Goal: Transaction & Acquisition: Purchase product/service

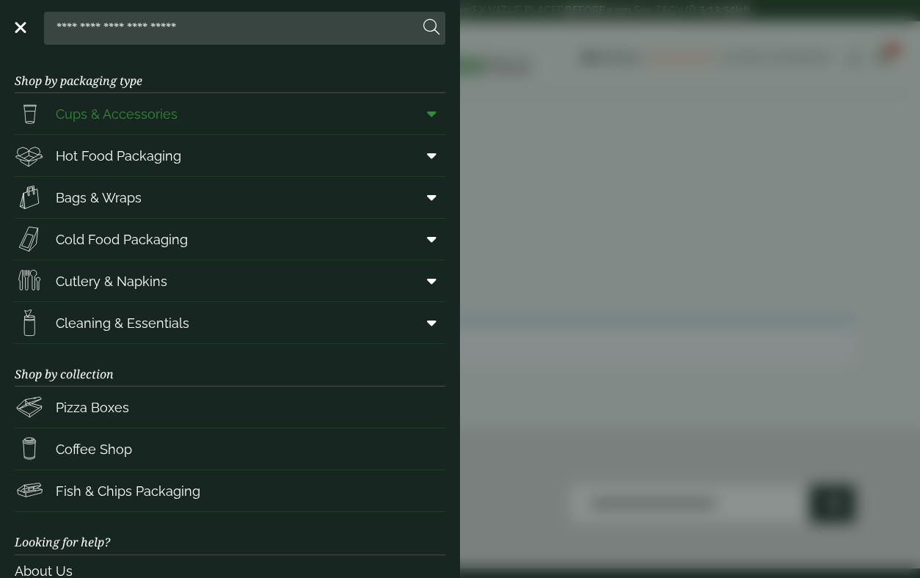
click at [431, 114] on icon at bounding box center [432, 113] width 10 height 15
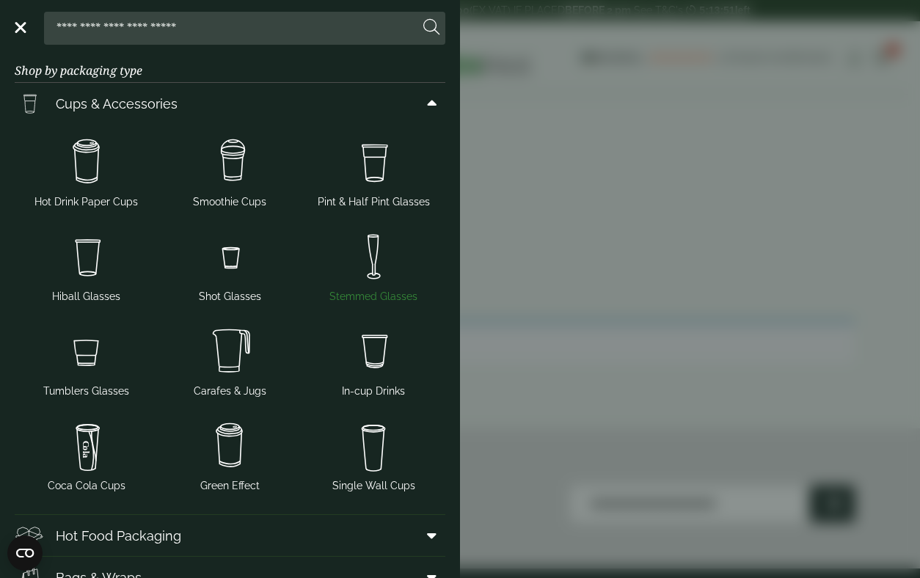
scroll to position [21, 0]
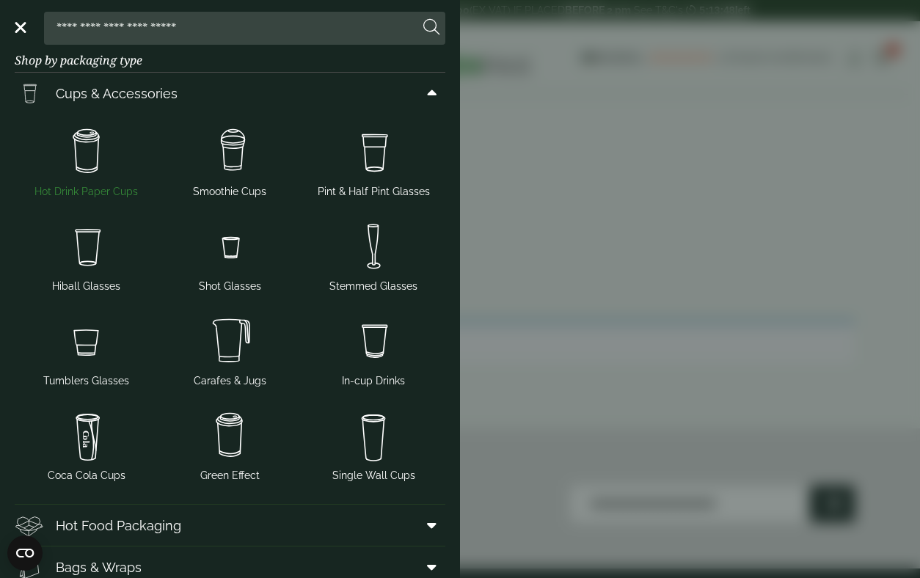
click at [98, 163] on img at bounding box center [87, 151] width 132 height 59
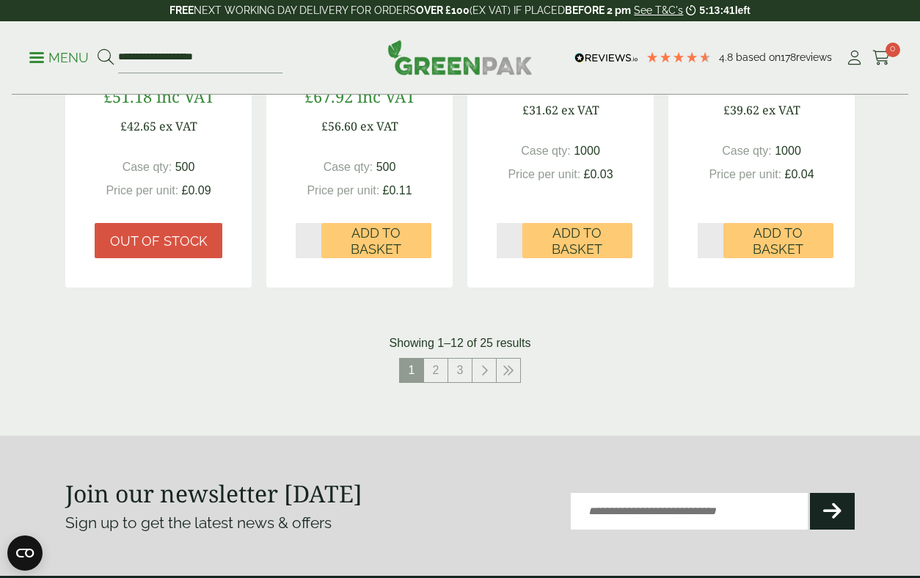
scroll to position [1605, 0]
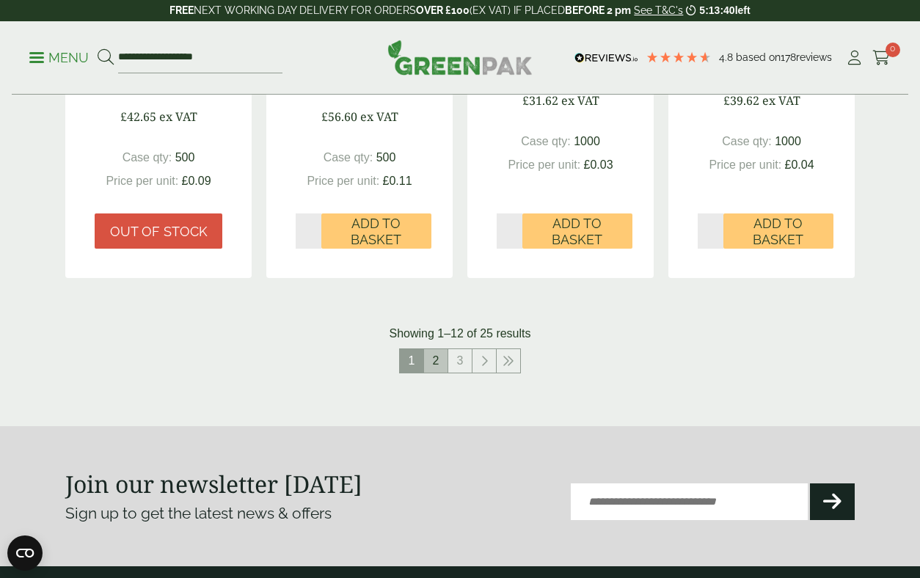
click at [438, 373] on link "2" at bounding box center [435, 360] width 23 height 23
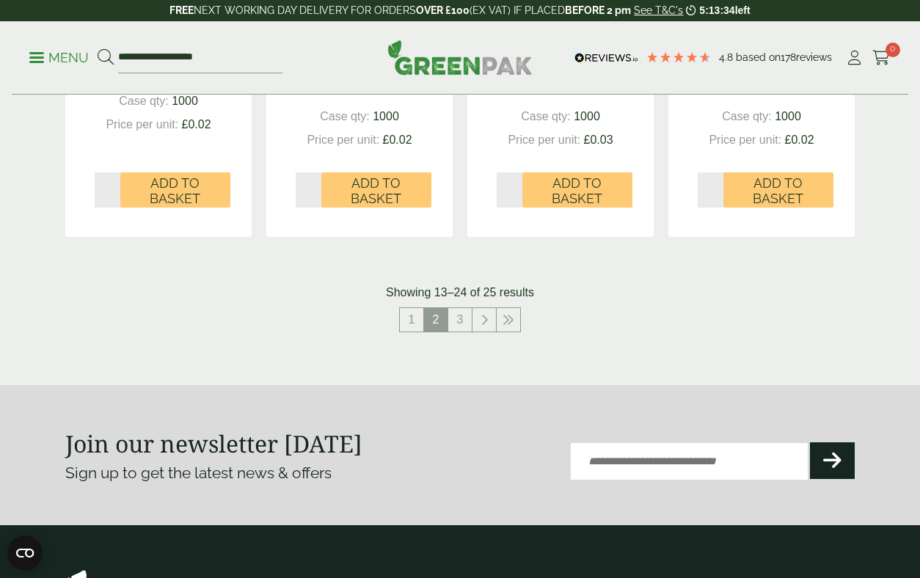
scroll to position [1625, 0]
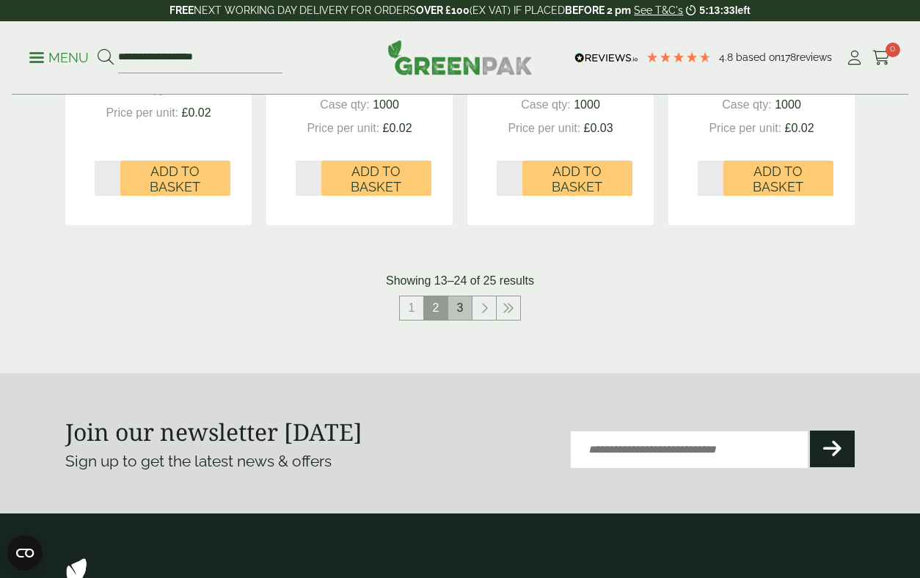
click at [462, 320] on link "3" at bounding box center [459, 307] width 23 height 23
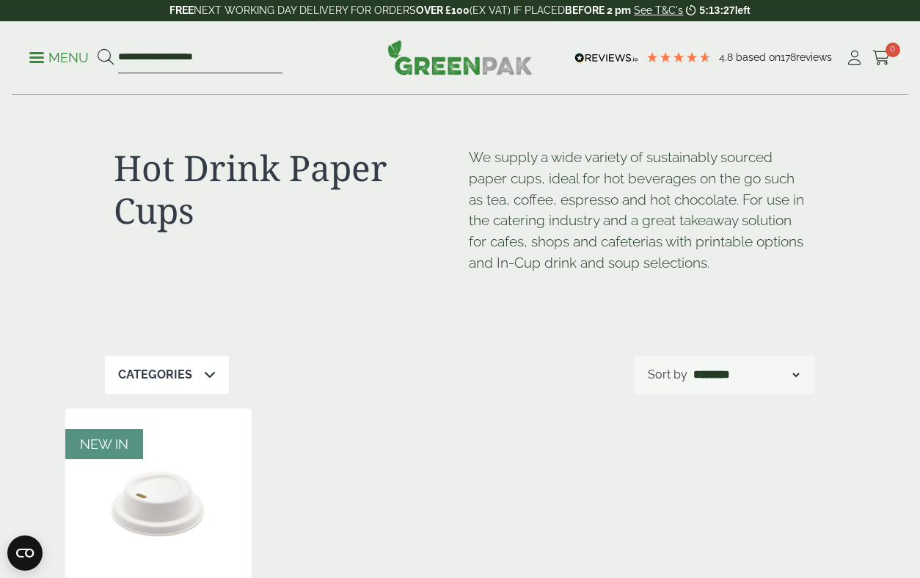
drag, startPoint x: 224, startPoint y: 51, endPoint x: 80, endPoint y: 64, distance: 144.4
click at [80, 61] on ul "**********" at bounding box center [155, 58] width 253 height 31
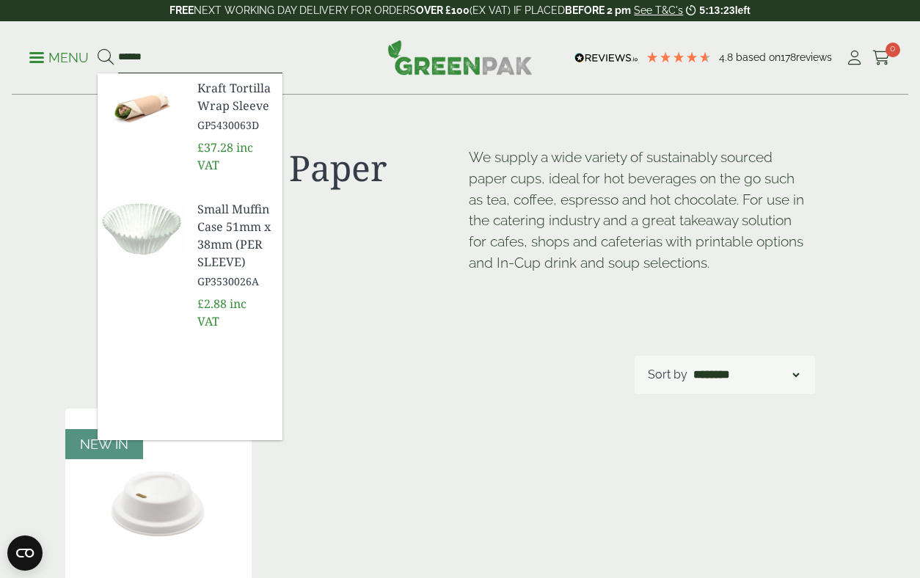
type input "******"
click at [98, 48] on button at bounding box center [106, 57] width 16 height 19
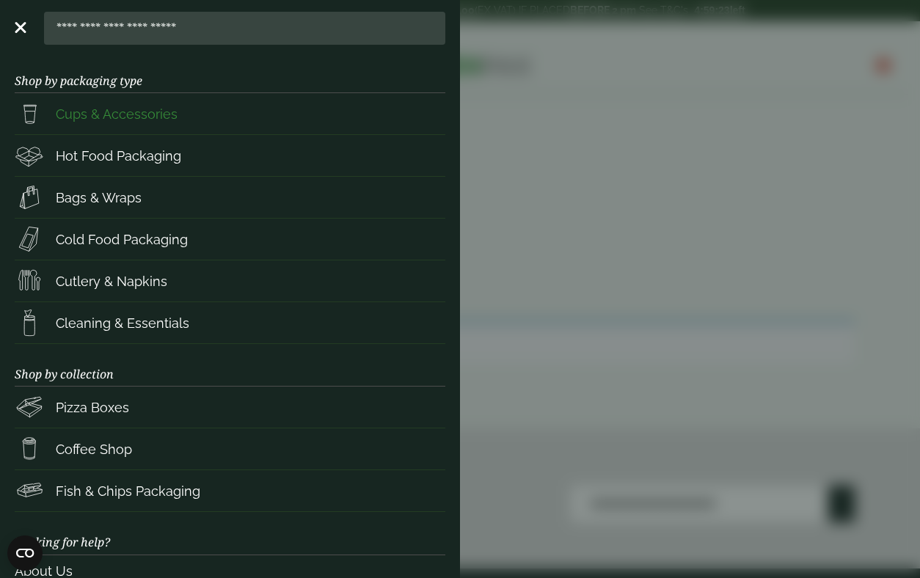
click at [132, 112] on span "Cups & Accessories" at bounding box center [117, 114] width 122 height 20
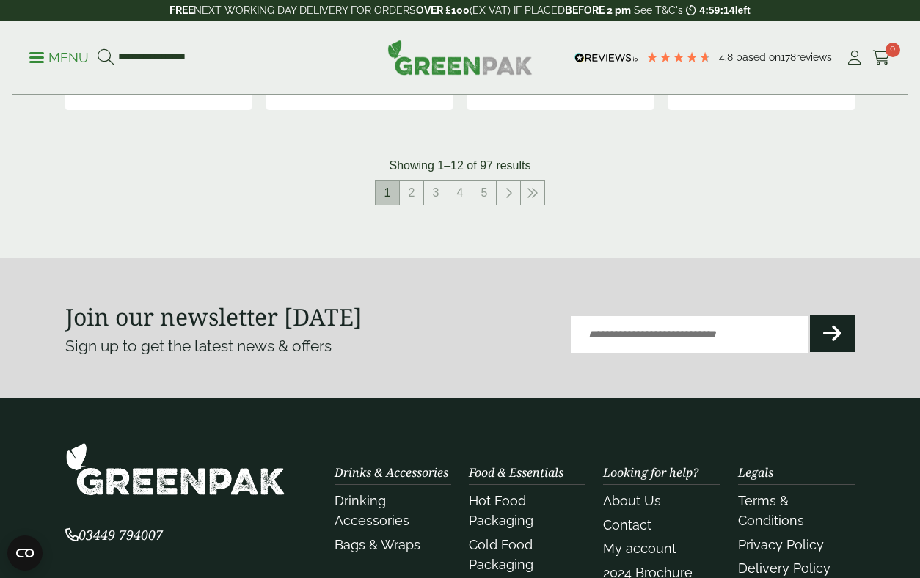
scroll to position [1715, 0]
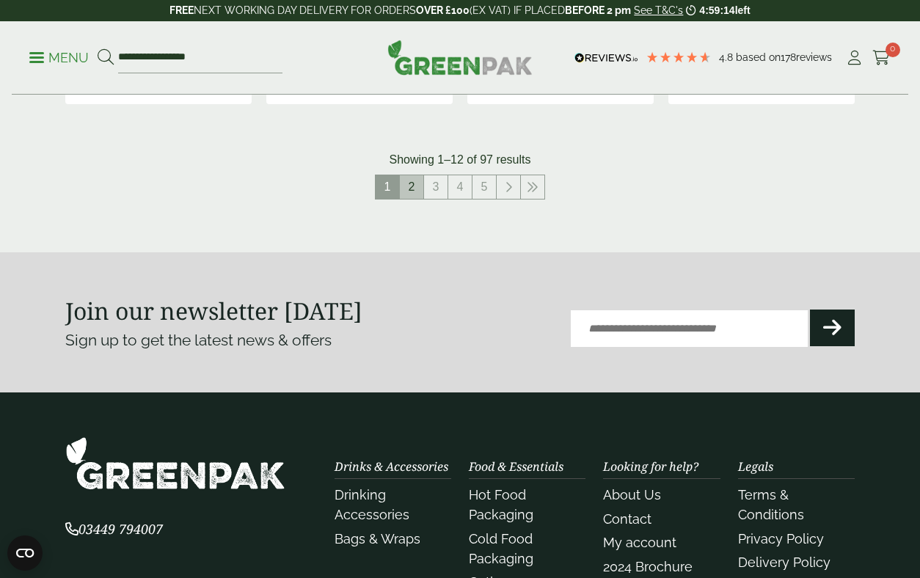
click at [411, 187] on link "2" at bounding box center [411, 186] width 23 height 23
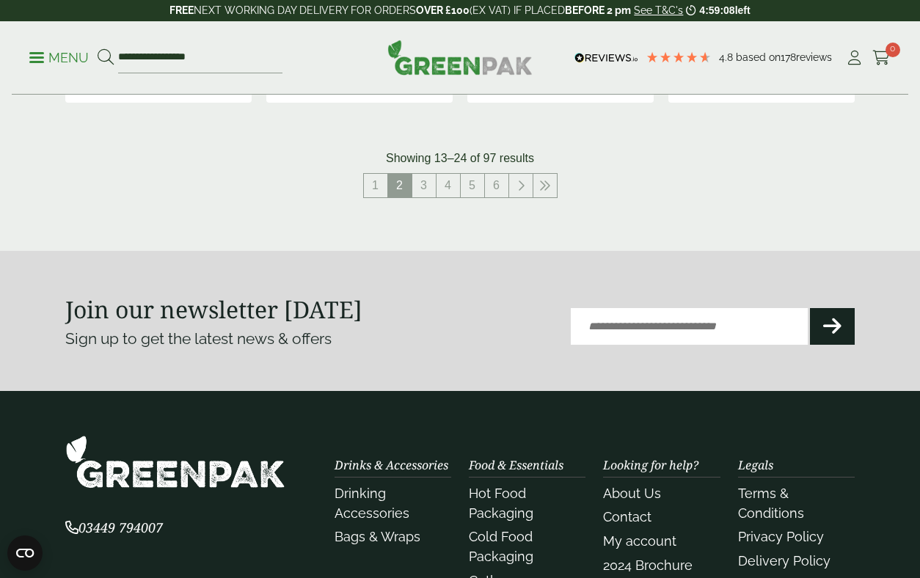
scroll to position [1602, 0]
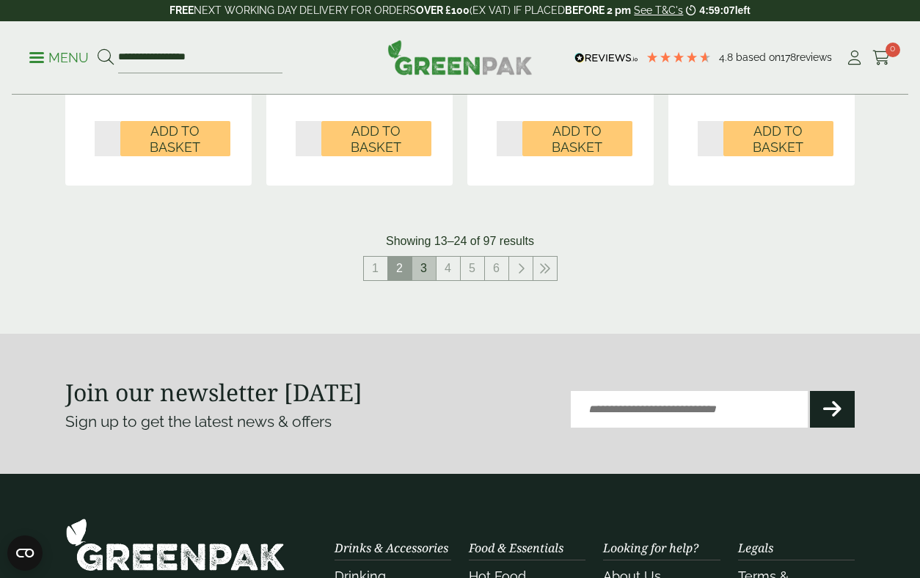
click at [425, 275] on link "3" at bounding box center [423, 268] width 23 height 23
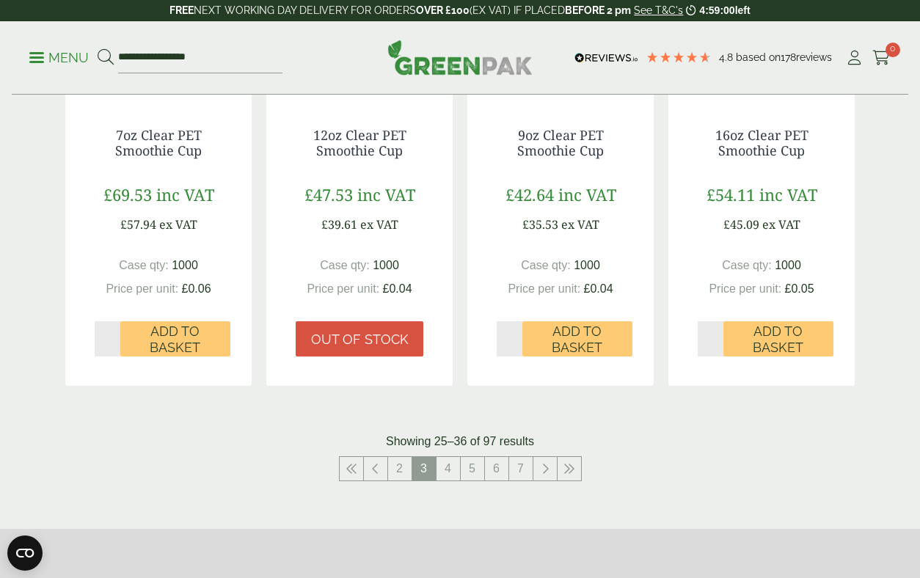
scroll to position [1410, 0]
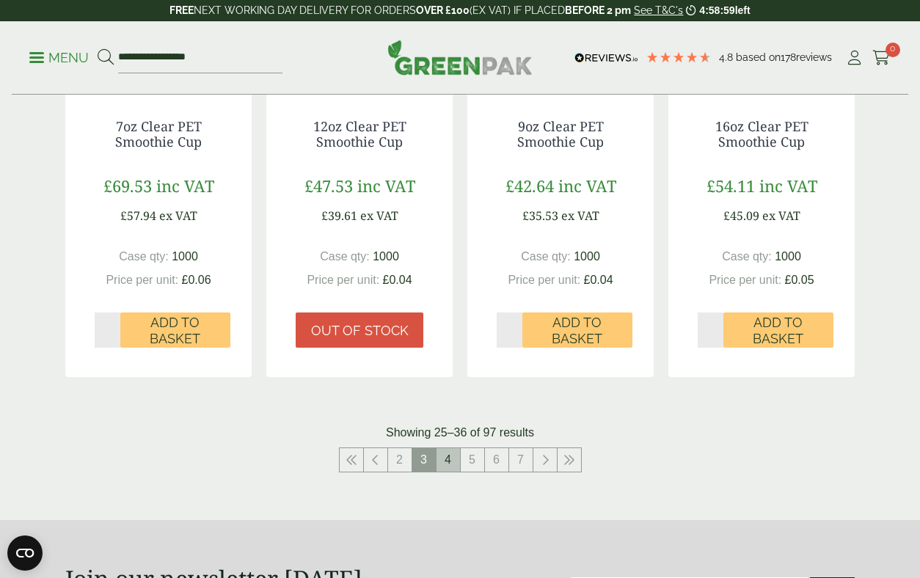
click at [444, 463] on link "4" at bounding box center [447, 459] width 23 height 23
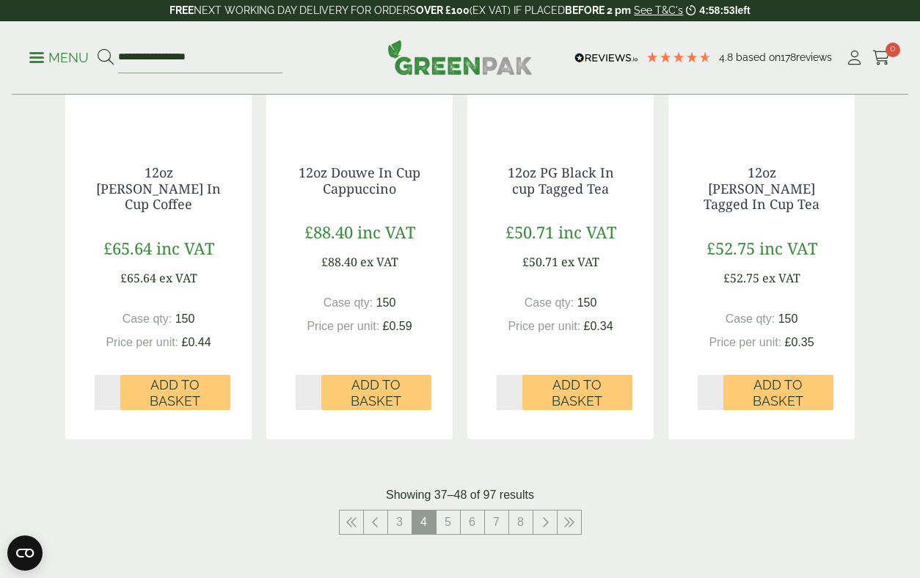
scroll to position [1480, 0]
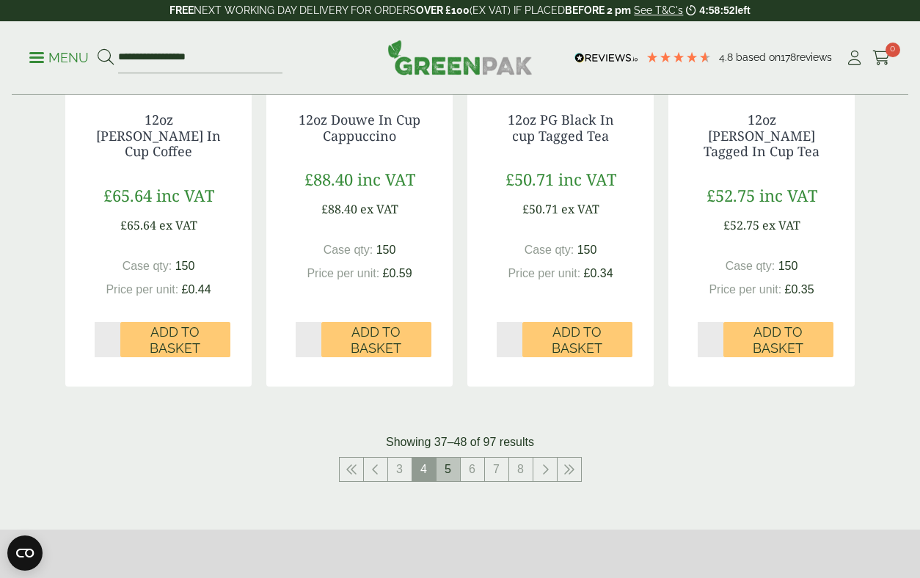
click at [449, 458] on link "5" at bounding box center [447, 469] width 23 height 23
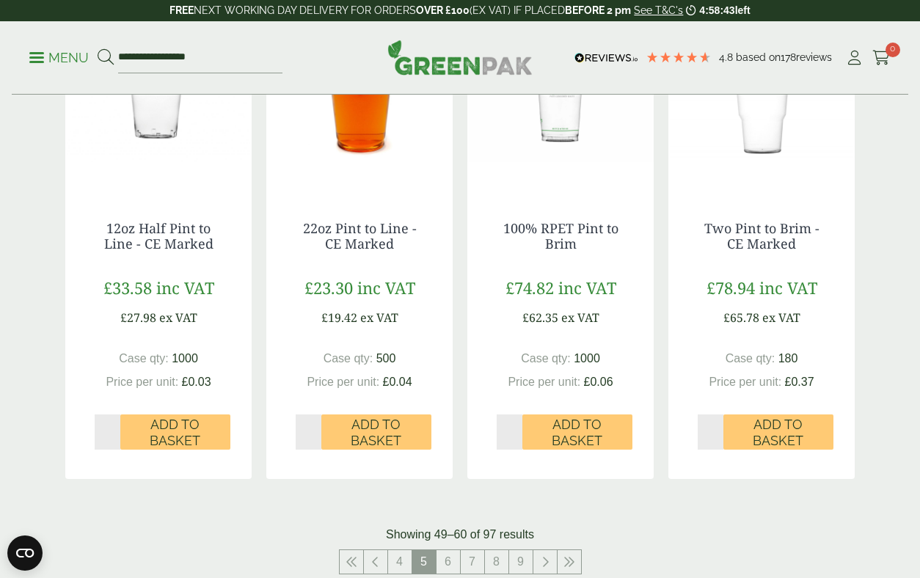
scroll to position [1311, 0]
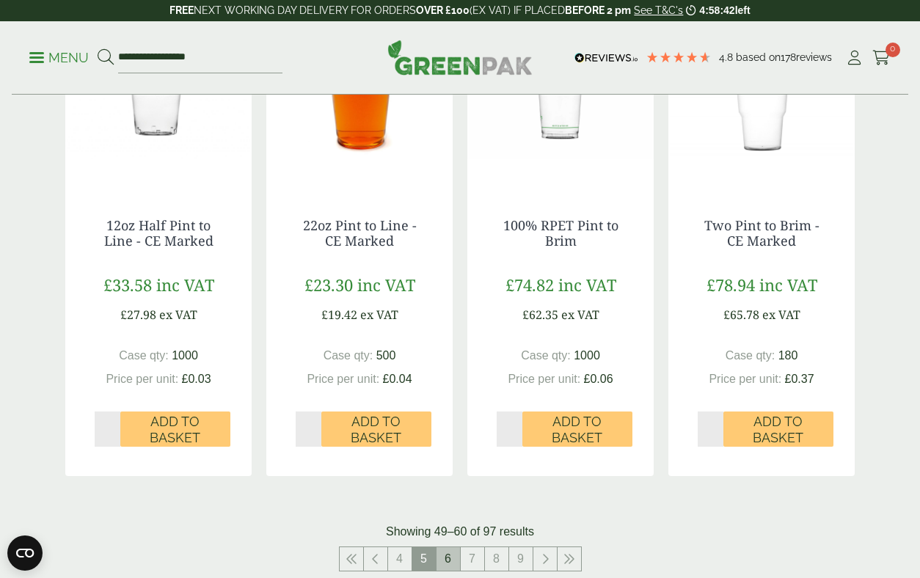
click at [448, 558] on link "6" at bounding box center [447, 558] width 23 height 23
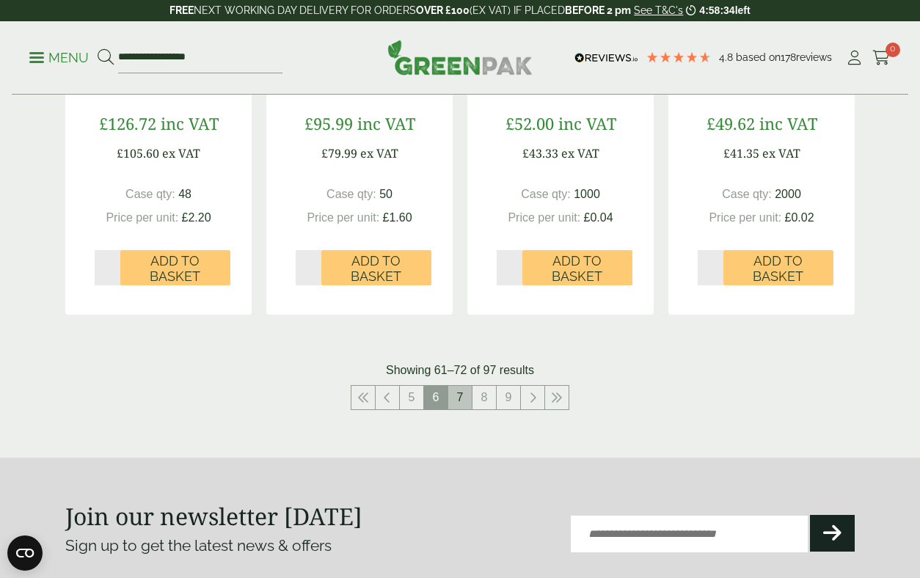
scroll to position [1563, 0]
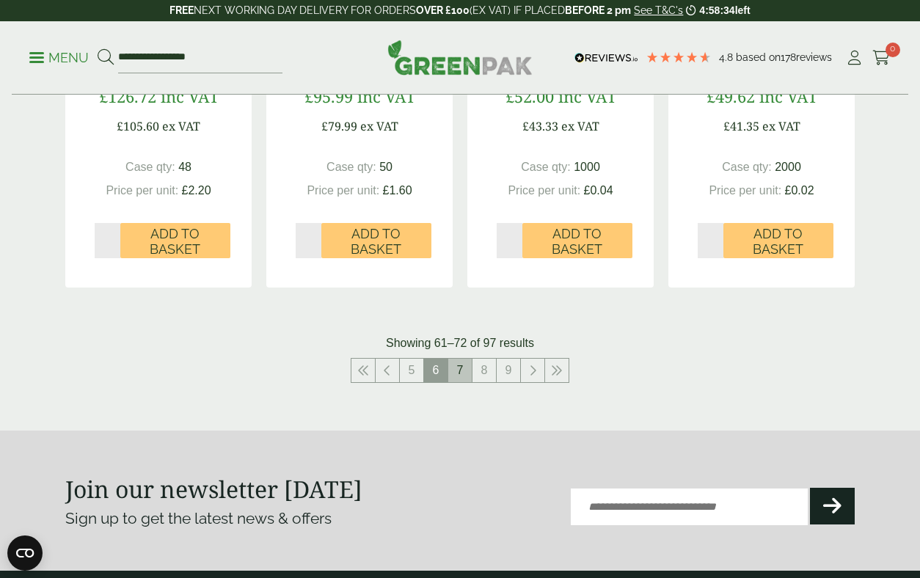
click at [461, 372] on link "7" at bounding box center [459, 370] width 23 height 23
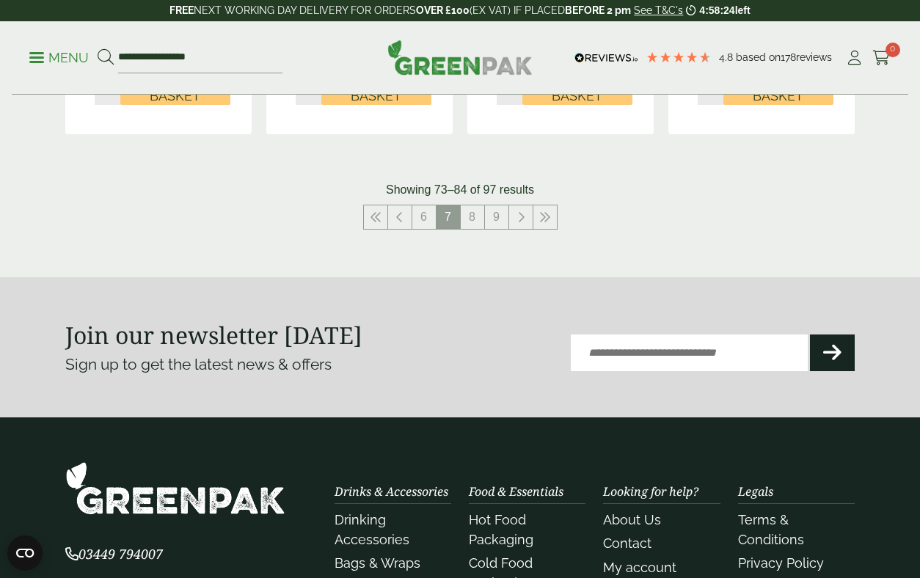
scroll to position [1758, 0]
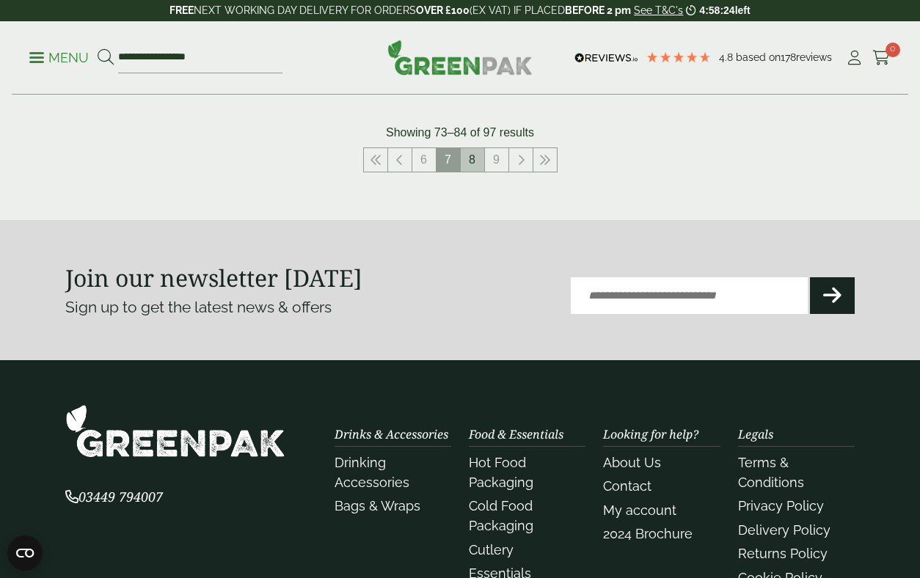
click at [473, 153] on link "8" at bounding box center [472, 159] width 23 height 23
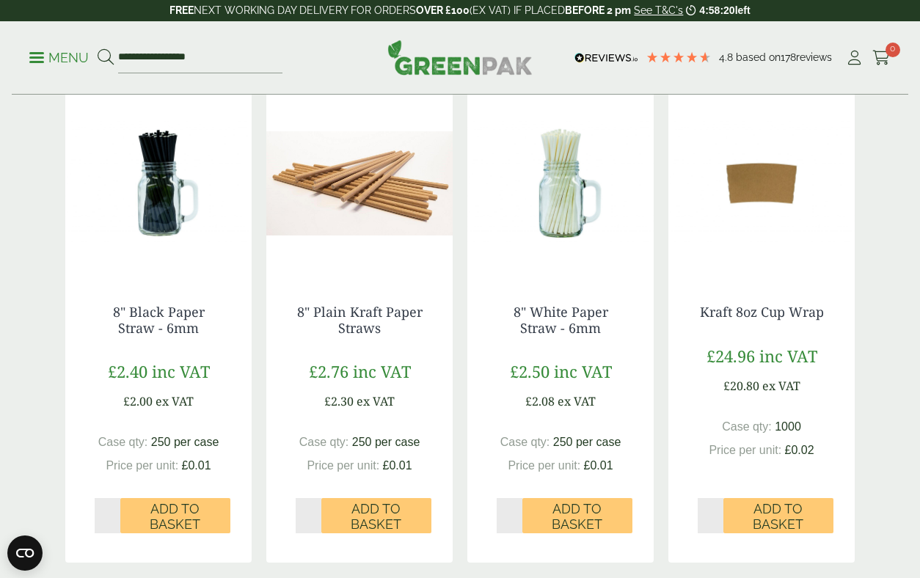
scroll to position [1258, 0]
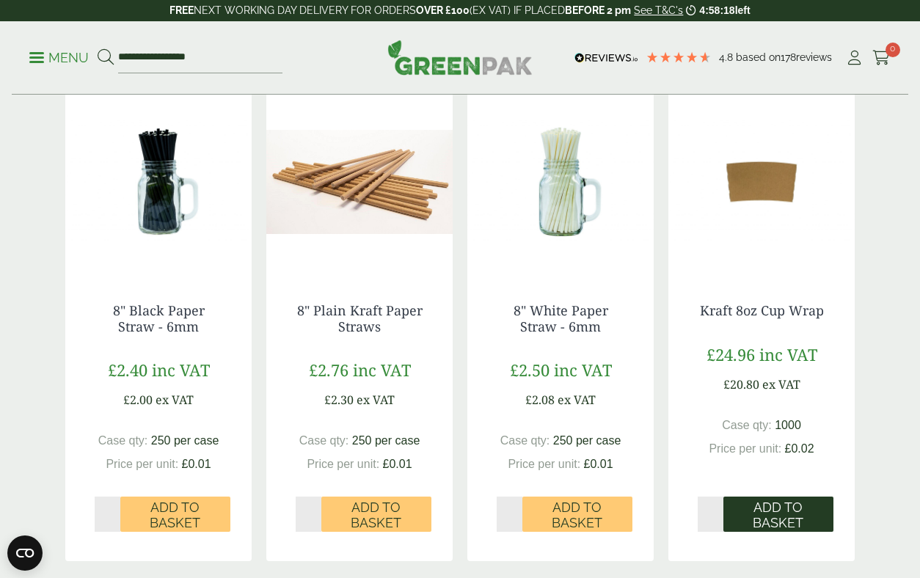
click at [772, 506] on span "Add to Basket" at bounding box center [777, 515] width 89 height 32
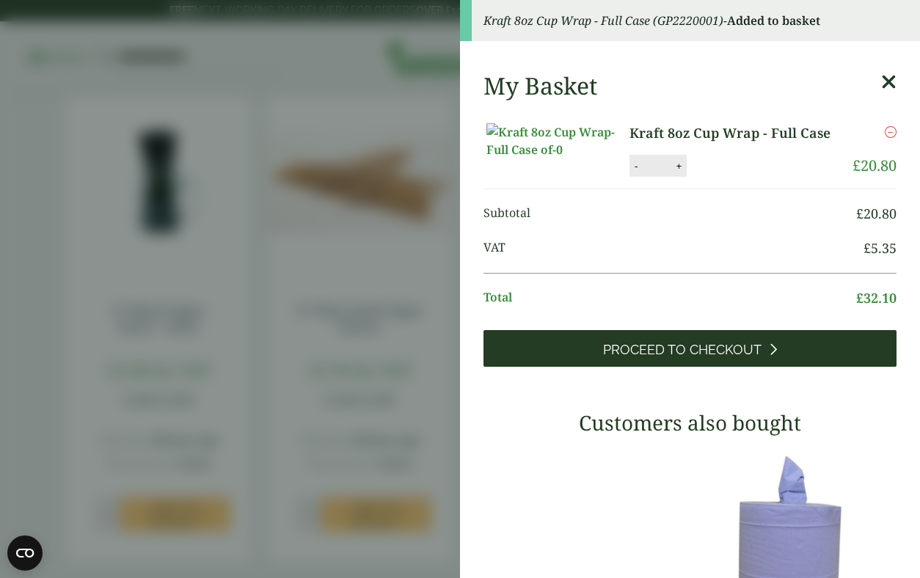
click at [706, 358] on span "Proceed to Checkout" at bounding box center [682, 350] width 158 height 16
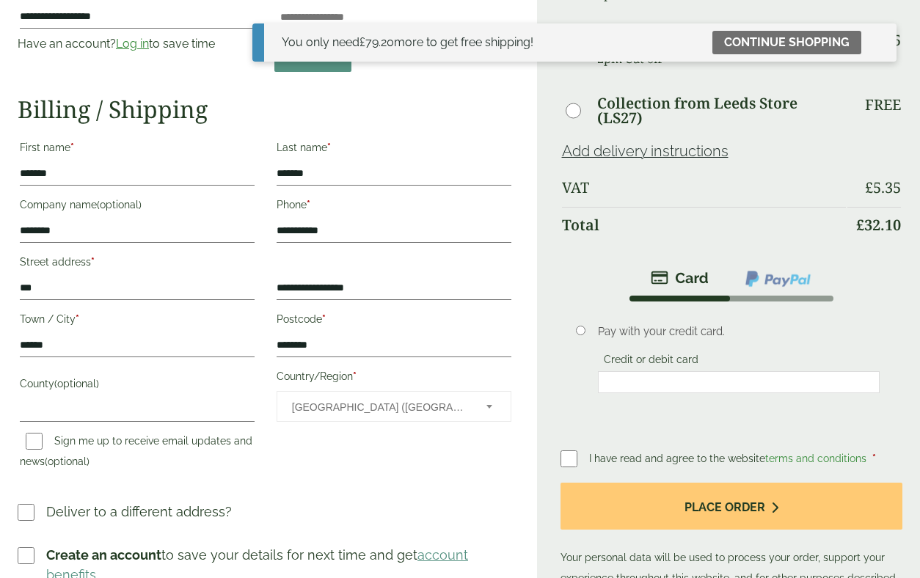
scroll to position [211, 0]
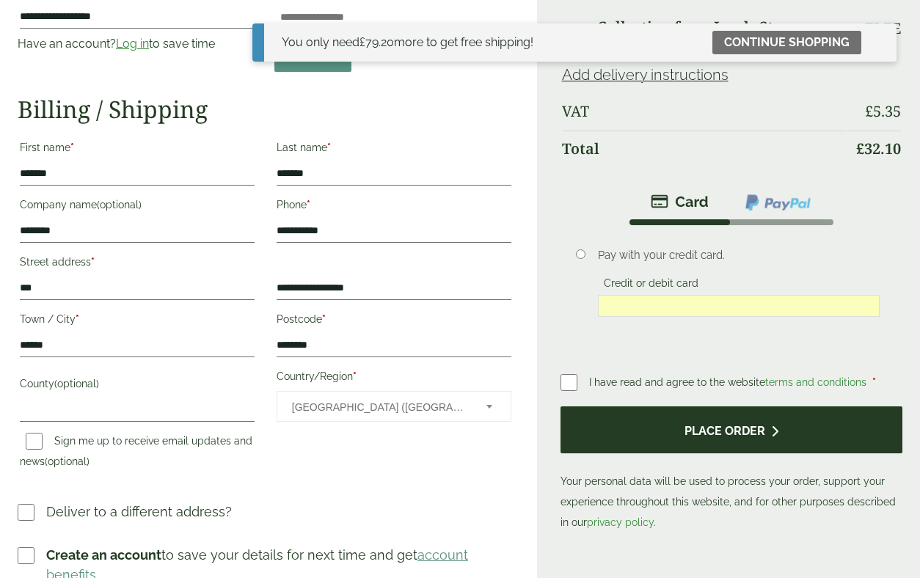
click at [650, 436] on button "Place order" at bounding box center [731, 430] width 343 height 48
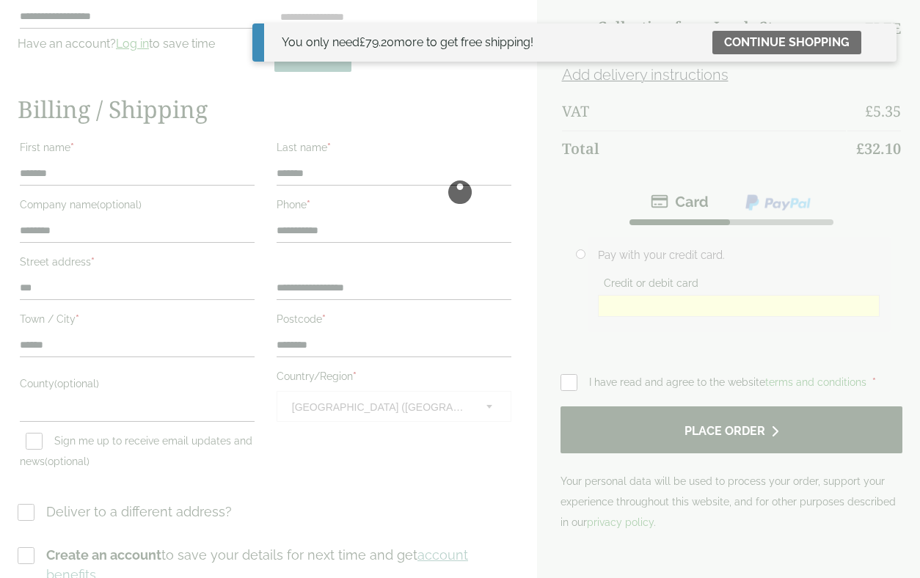
scroll to position [0, 0]
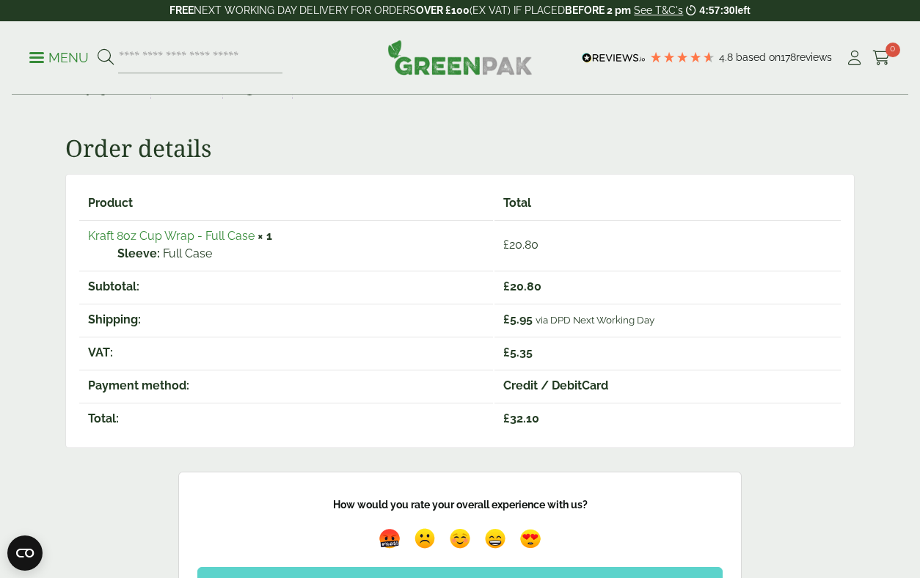
scroll to position [183, 0]
